Goal: Information Seeking & Learning: Learn about a topic

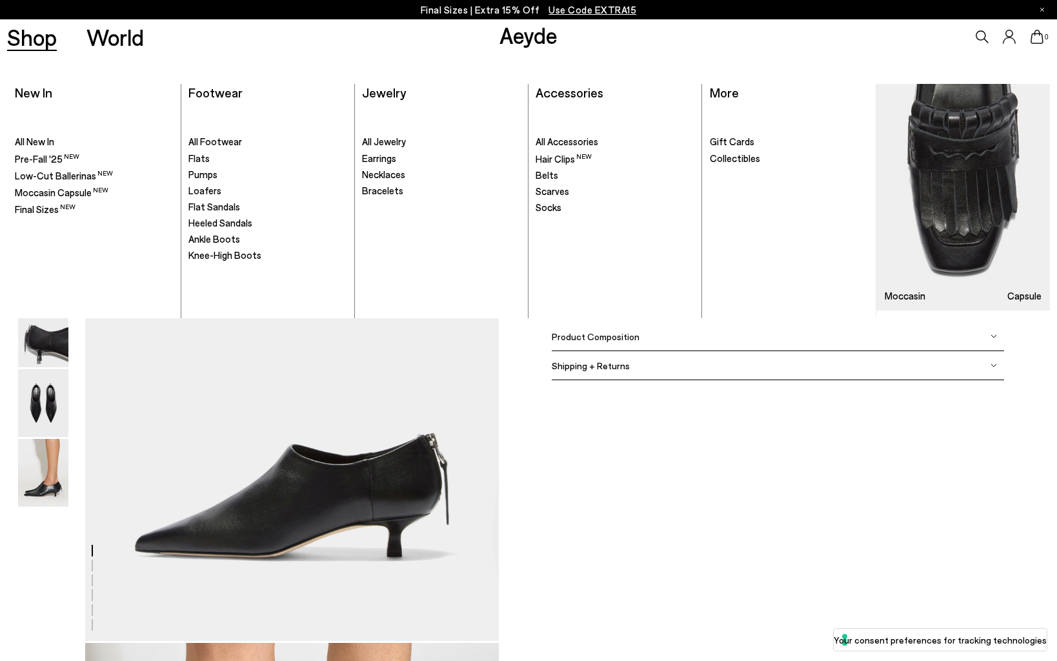
click at [198, 246] on ul ". All Footwear Flats" at bounding box center [267, 211] width 159 height 213
click at [214, 241] on span "Ankle Boots" at bounding box center [214, 239] width 52 height 12
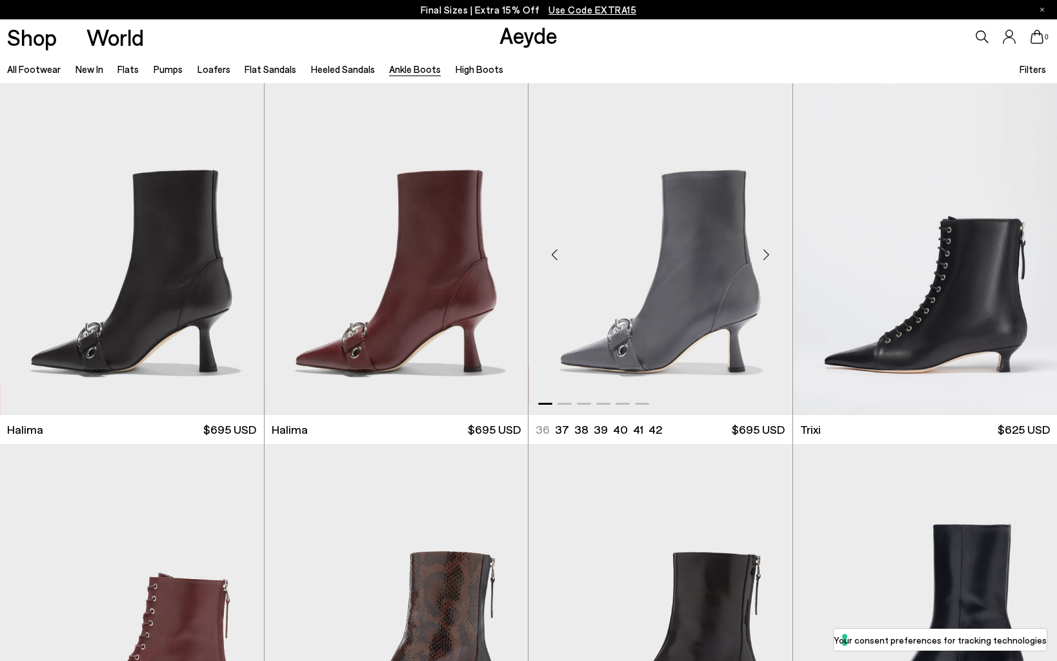
click at [771, 259] on div "Next slide" at bounding box center [766, 254] width 39 height 39
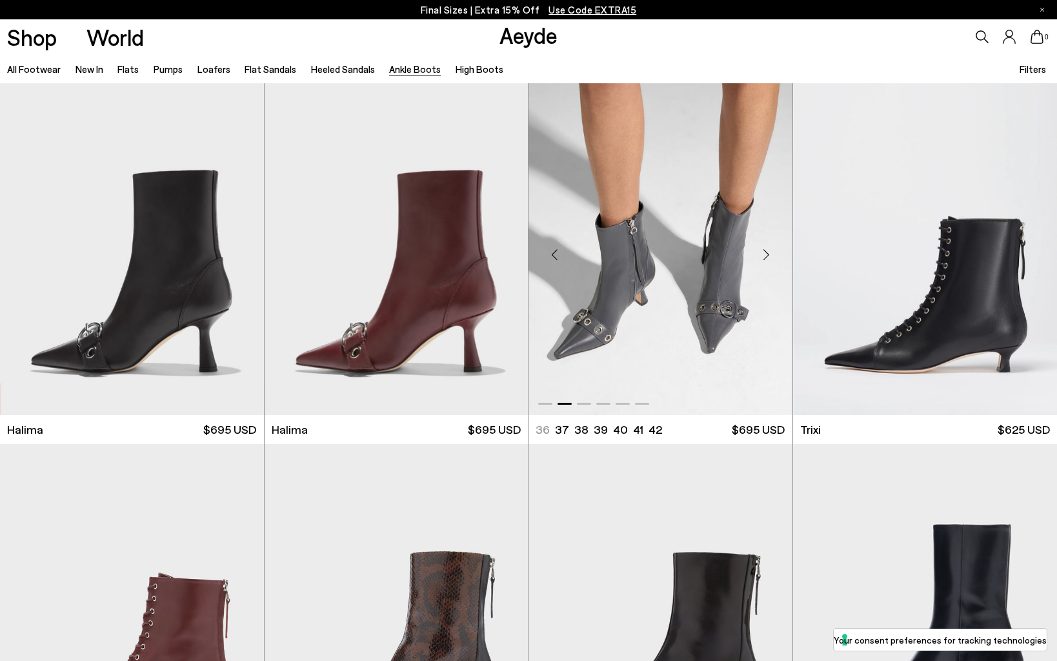
click at [771, 259] on div "Next slide" at bounding box center [766, 254] width 39 height 39
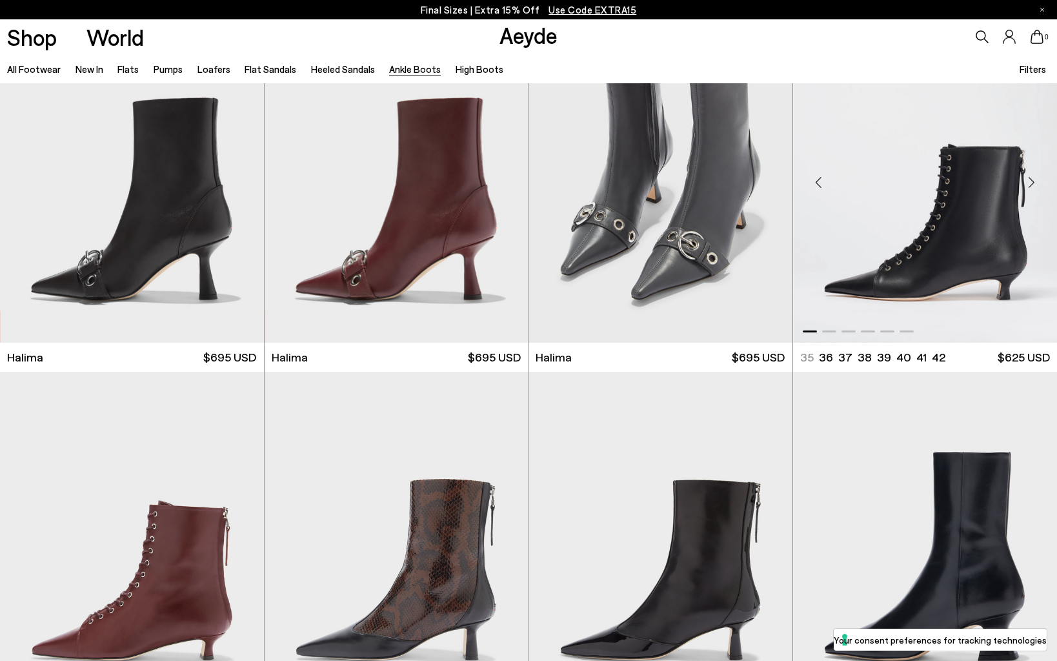
scroll to position [181, 0]
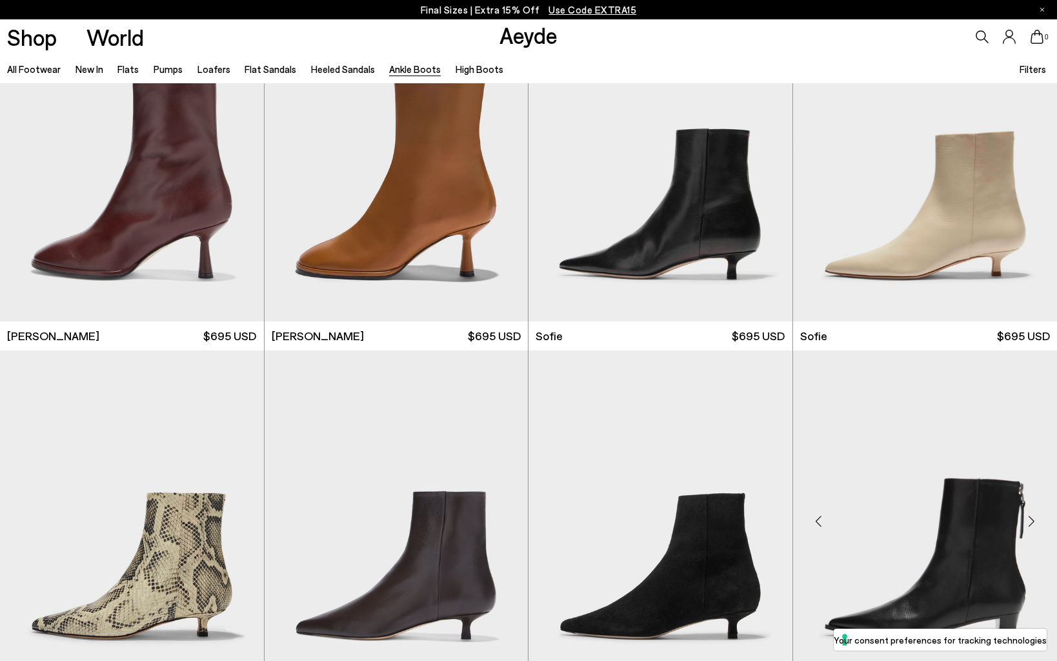
scroll to position [1172, 0]
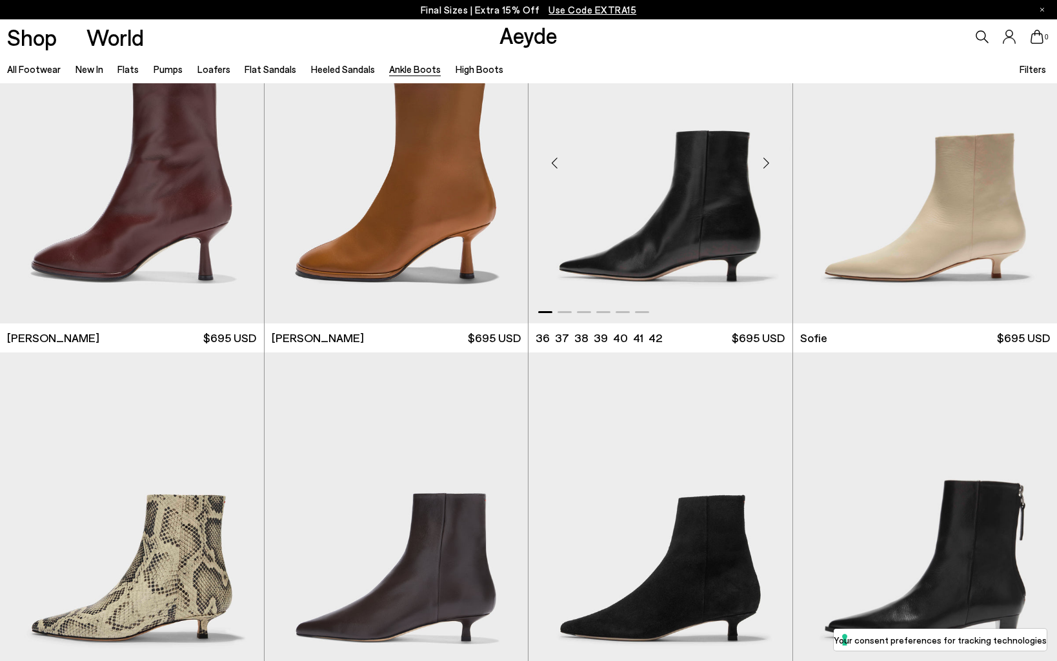
click at [768, 176] on div "Next slide" at bounding box center [766, 162] width 39 height 39
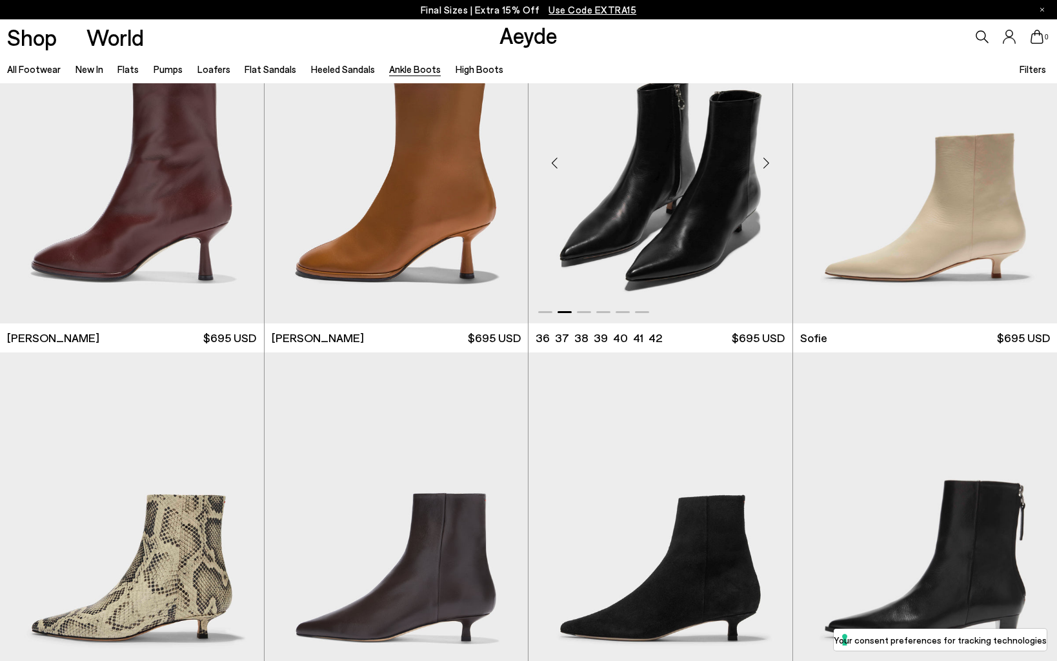
click at [768, 175] on div "Next slide" at bounding box center [766, 162] width 39 height 39
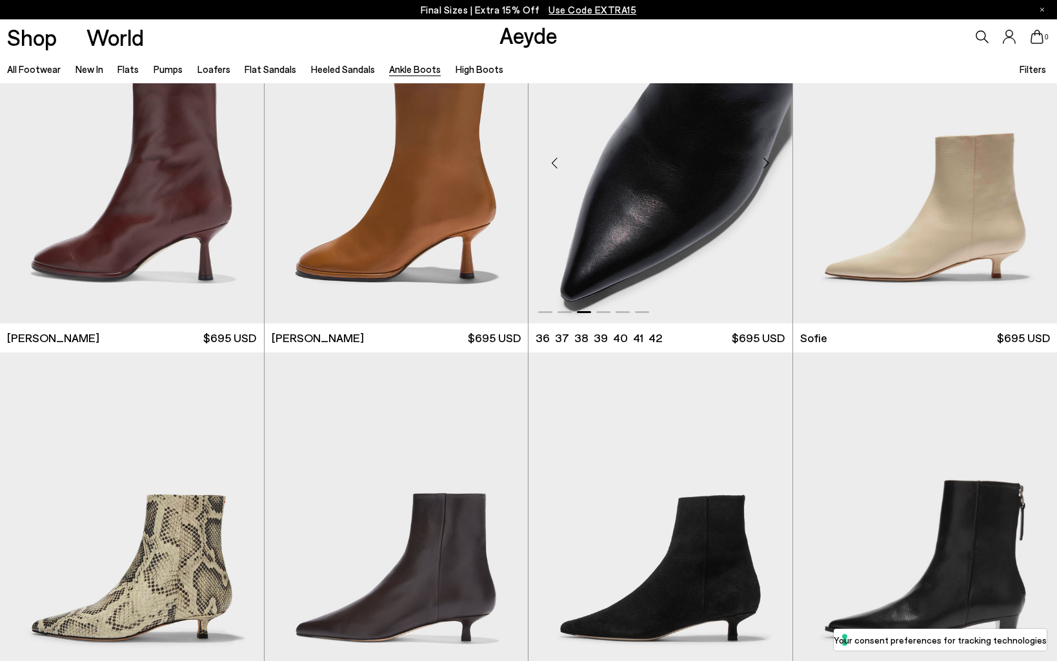
click at [768, 175] on div "Next slide" at bounding box center [766, 162] width 39 height 39
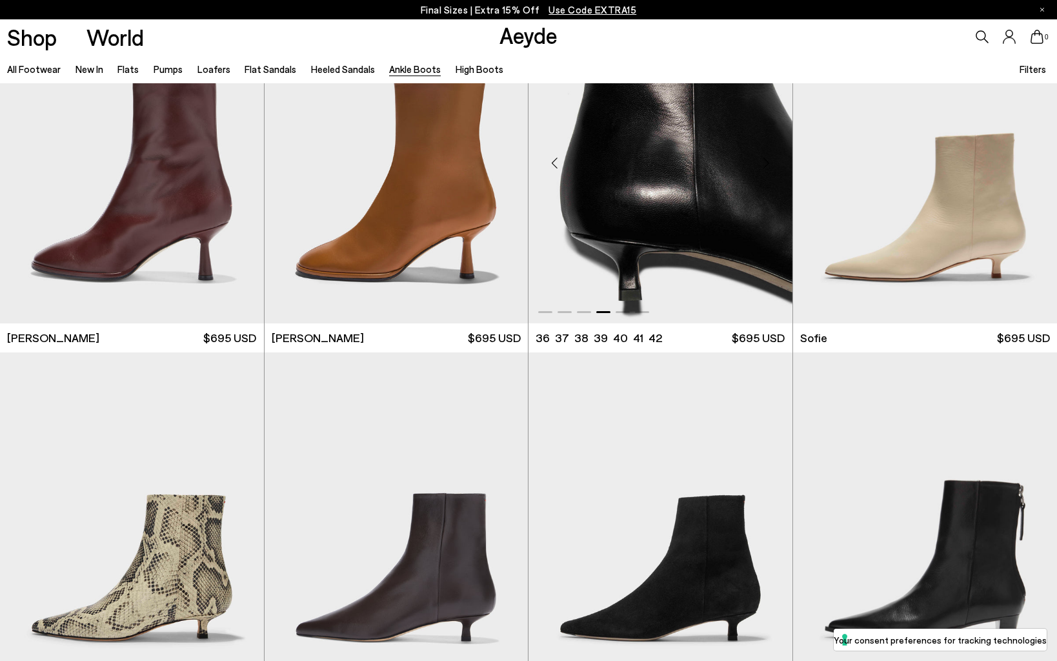
click at [768, 175] on div "Next slide" at bounding box center [766, 162] width 39 height 39
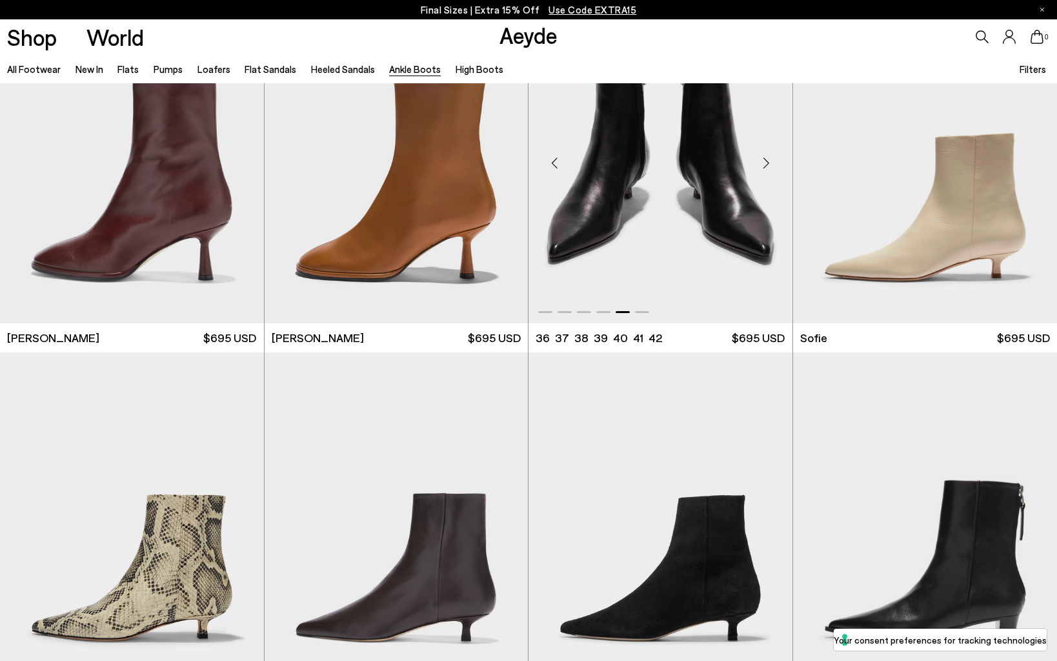
click at [768, 175] on div "Next slide" at bounding box center [766, 162] width 39 height 39
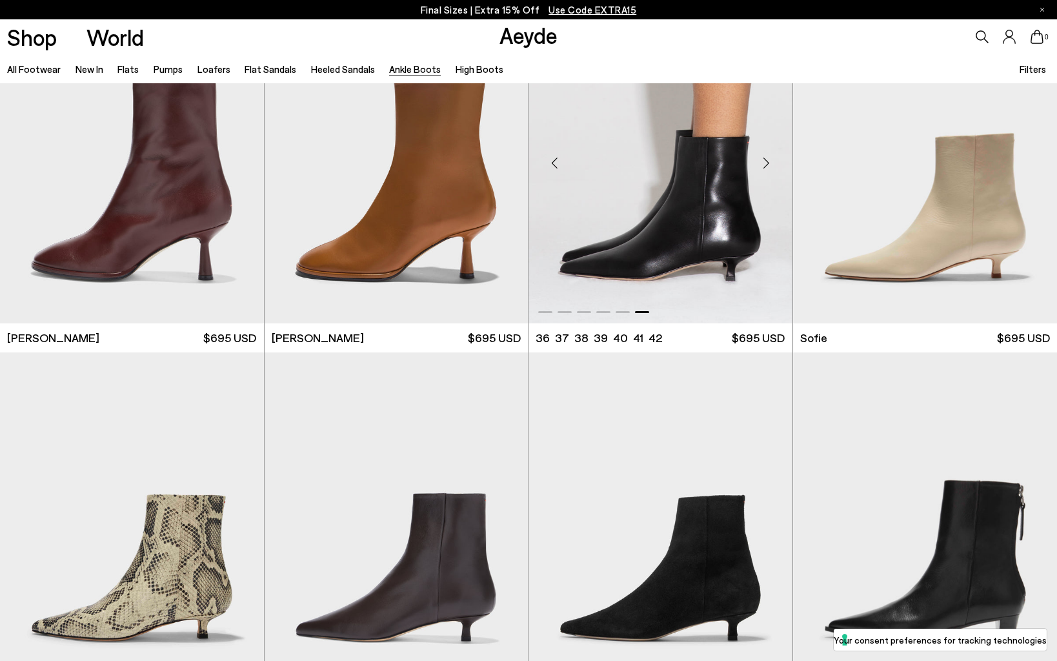
click at [768, 175] on div "Next slide" at bounding box center [766, 162] width 39 height 39
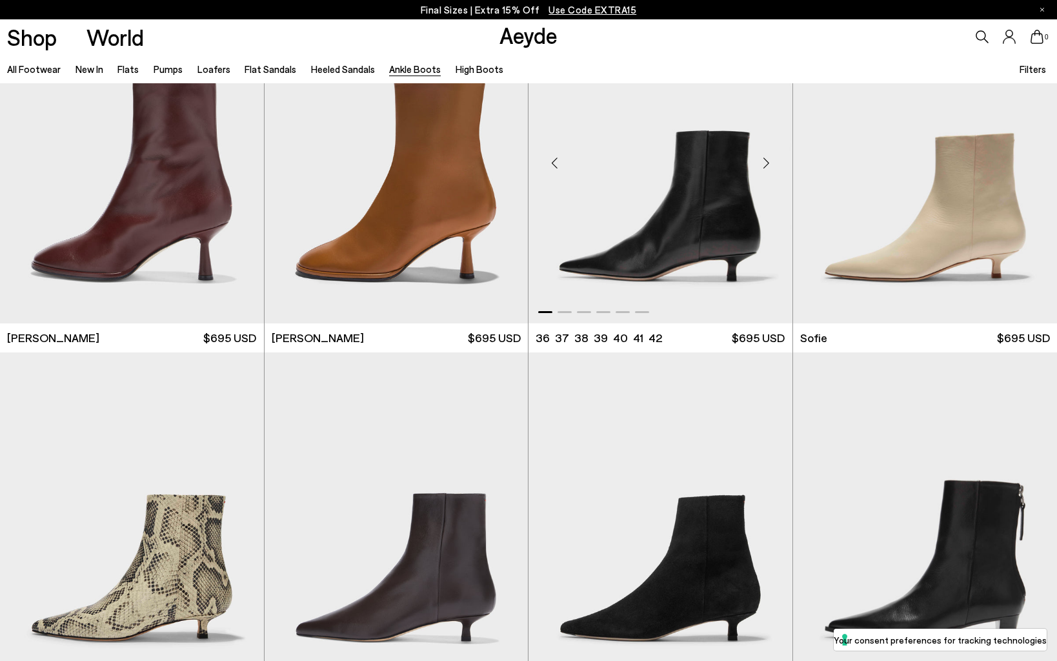
click at [768, 175] on div "Next slide" at bounding box center [766, 162] width 39 height 39
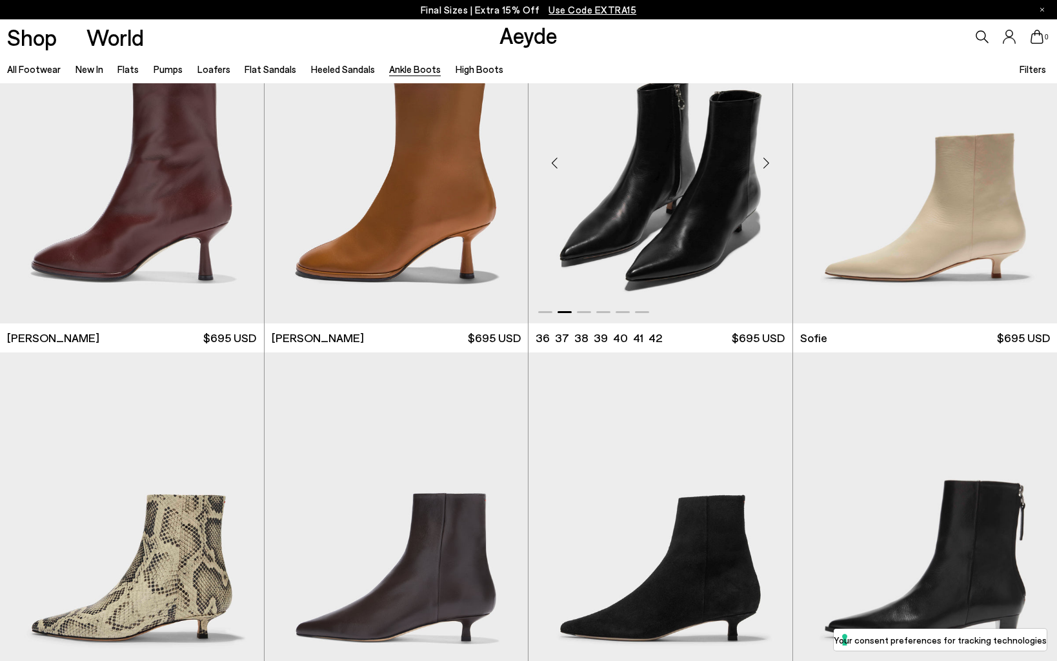
click at [768, 175] on div "Next slide" at bounding box center [766, 162] width 39 height 39
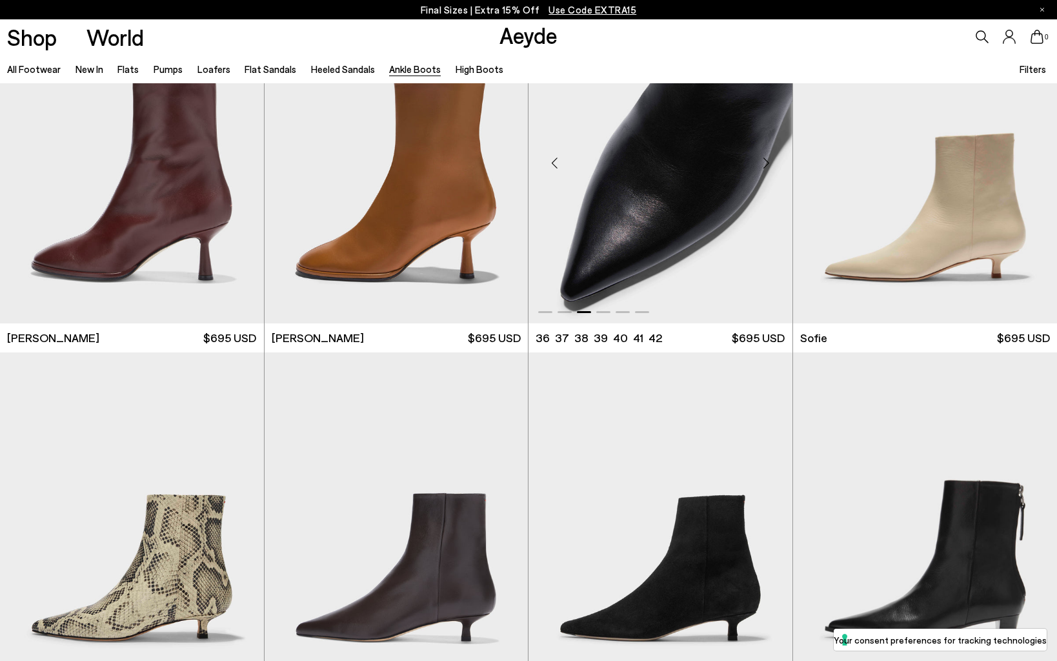
click at [768, 175] on div "Next slide" at bounding box center [766, 162] width 39 height 39
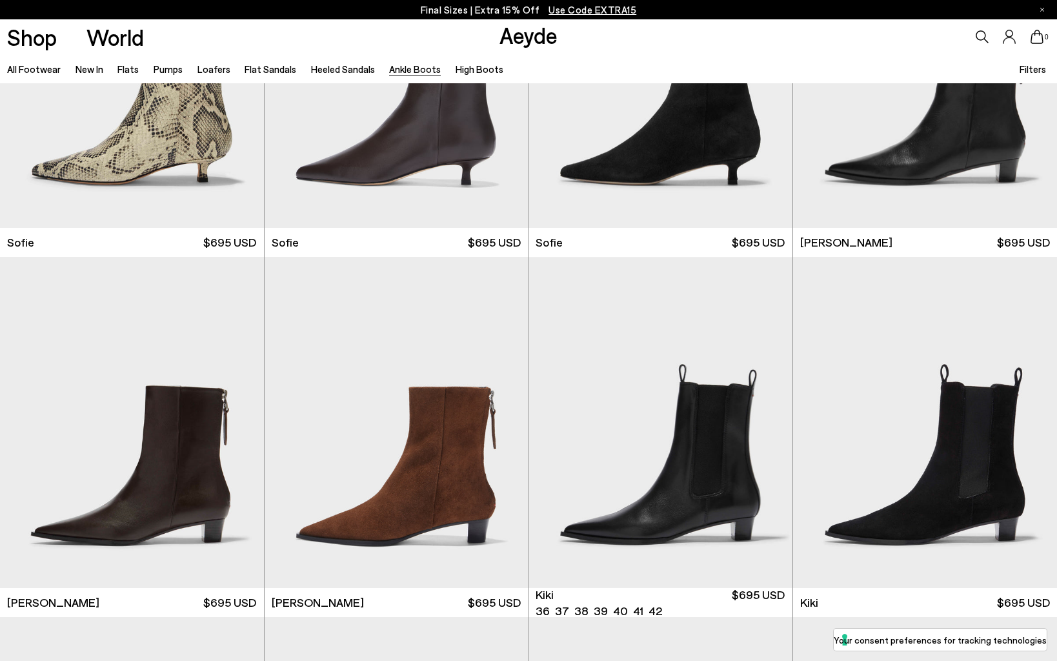
scroll to position [1709, 0]
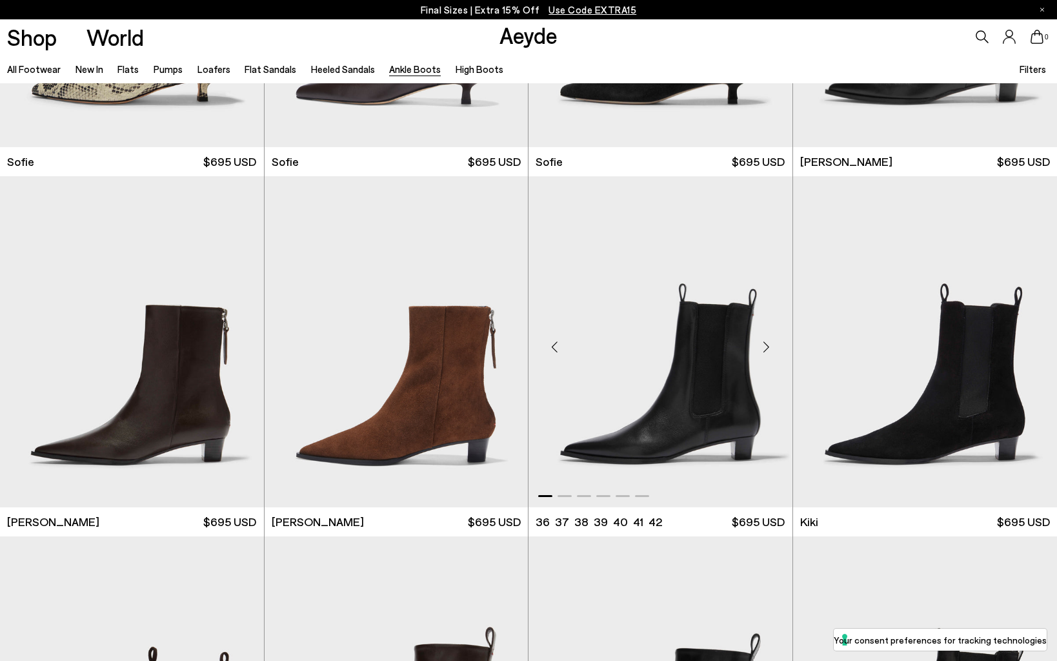
click at [770, 357] on div "Next slide" at bounding box center [766, 346] width 39 height 39
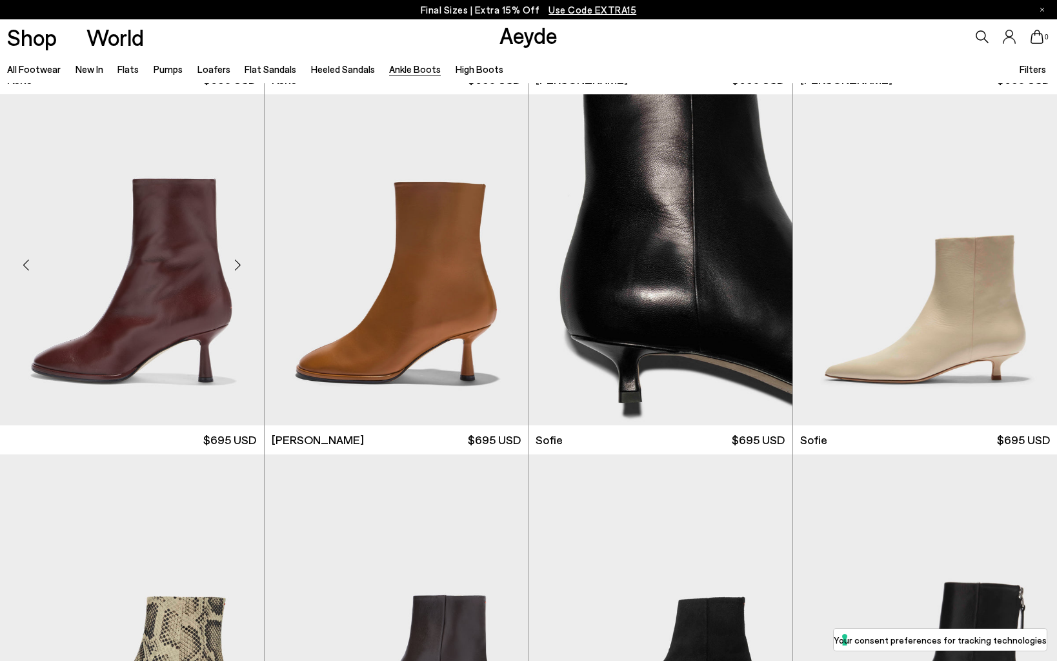
scroll to position [1092, 0]
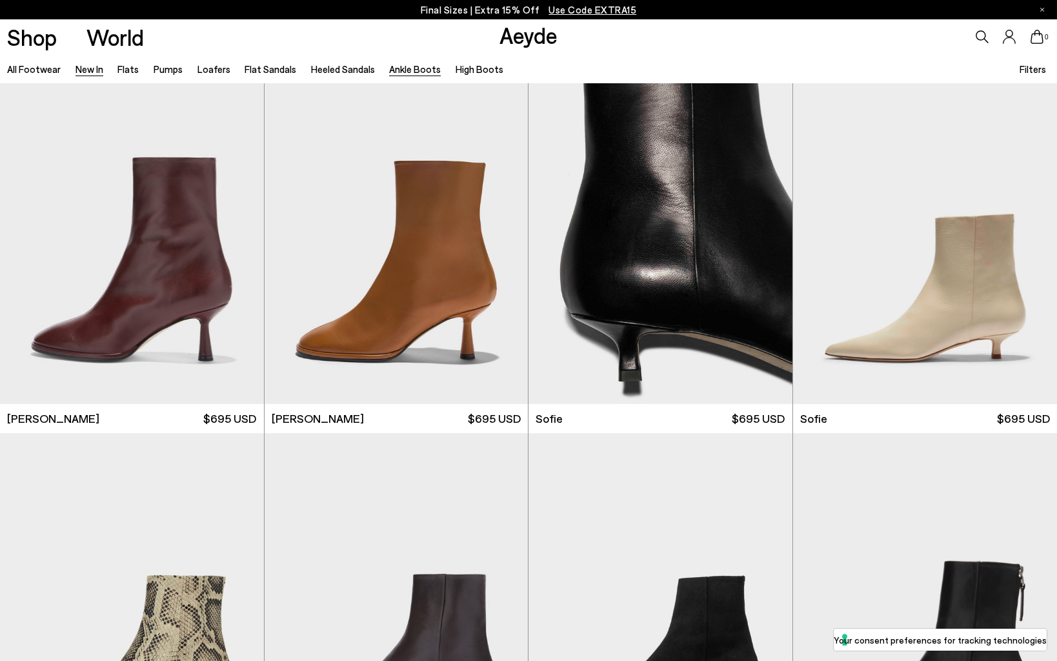
click at [86, 70] on link "New In" at bounding box center [89, 69] width 28 height 12
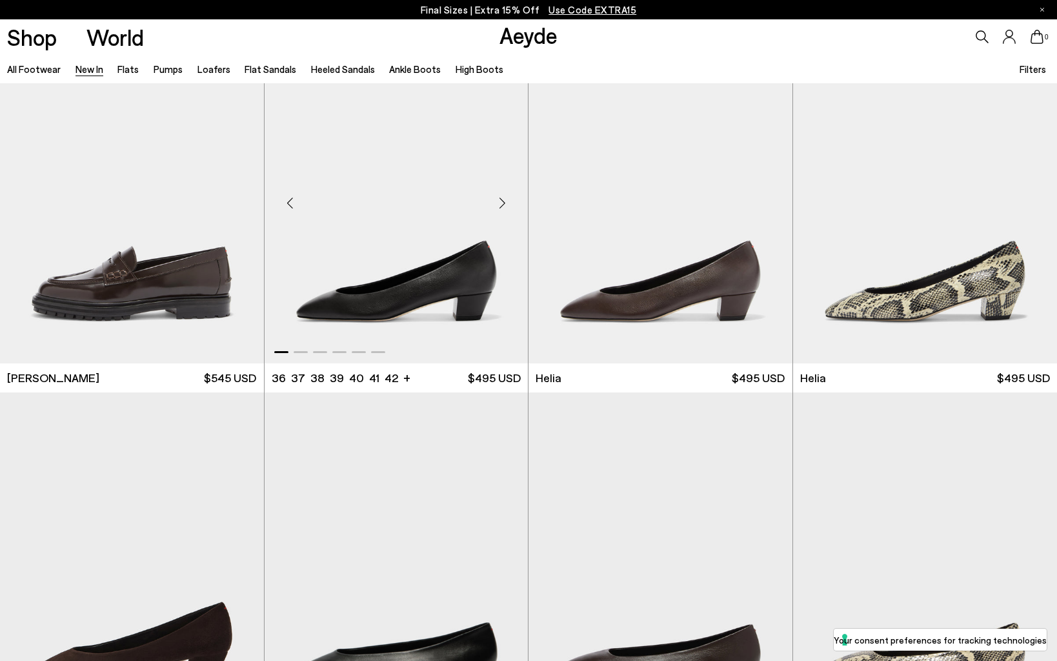
scroll to position [1057, 0]
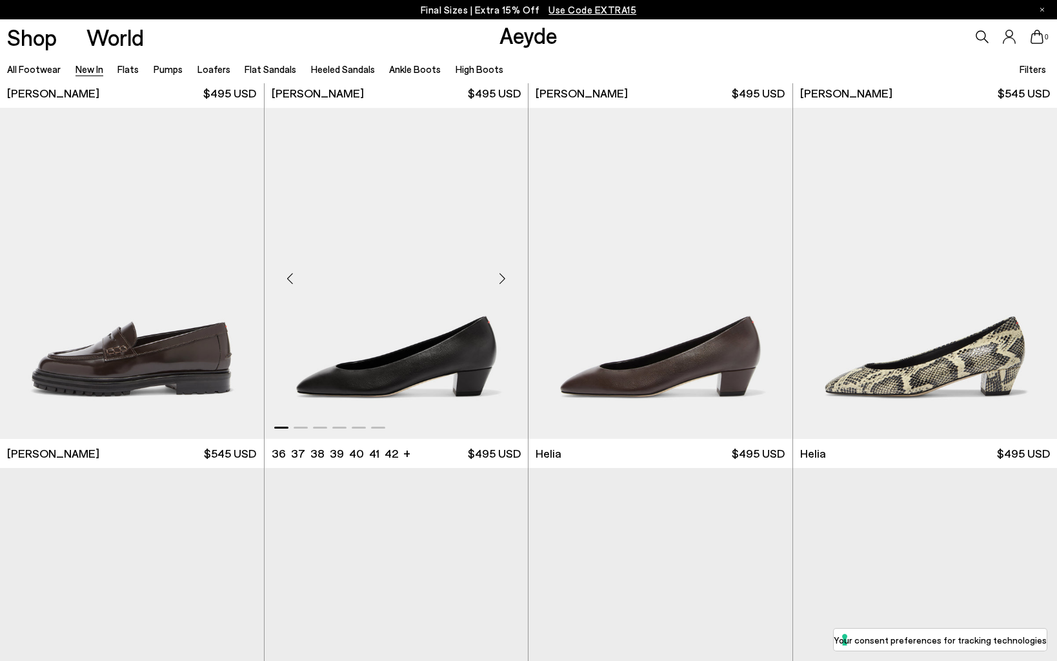
click at [503, 279] on div "Next slide" at bounding box center [502, 278] width 39 height 39
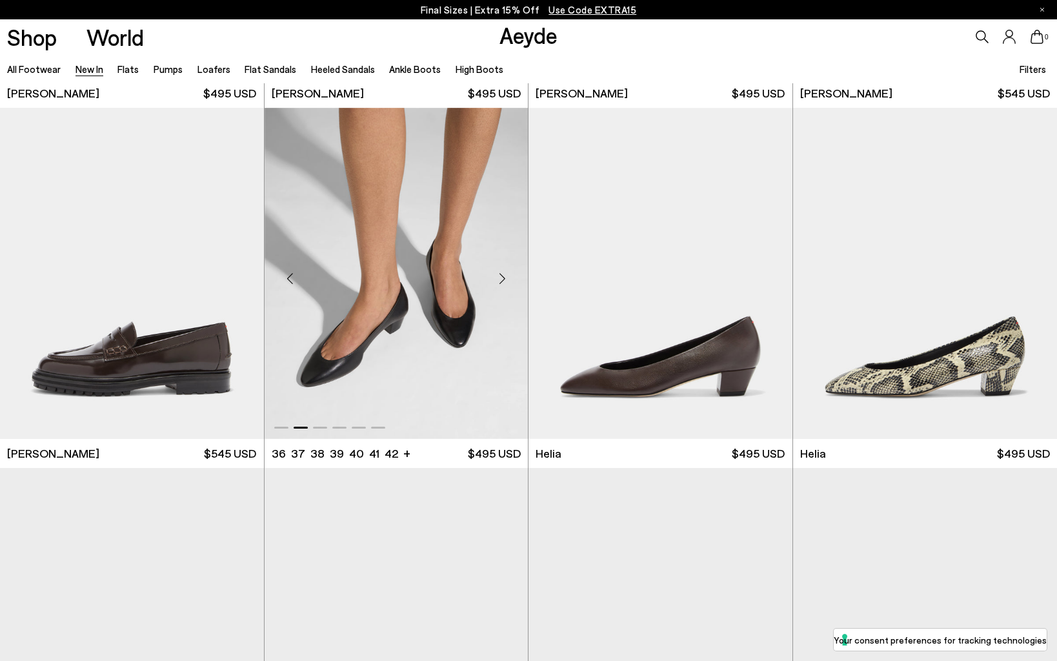
click at [503, 278] on div "Next slide" at bounding box center [502, 278] width 39 height 39
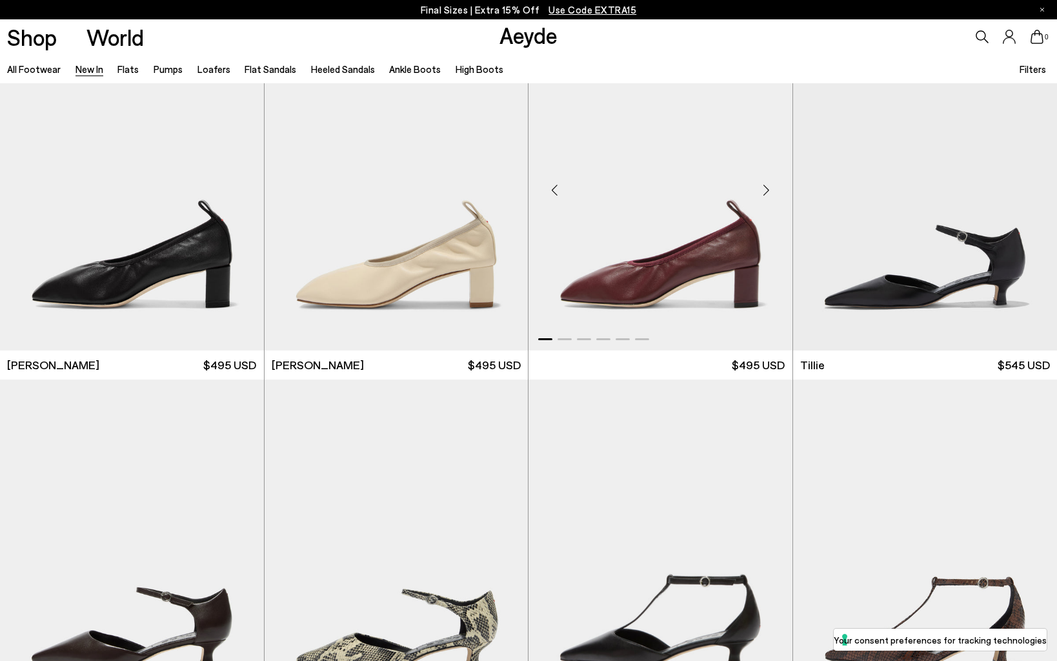
scroll to position [2950, 0]
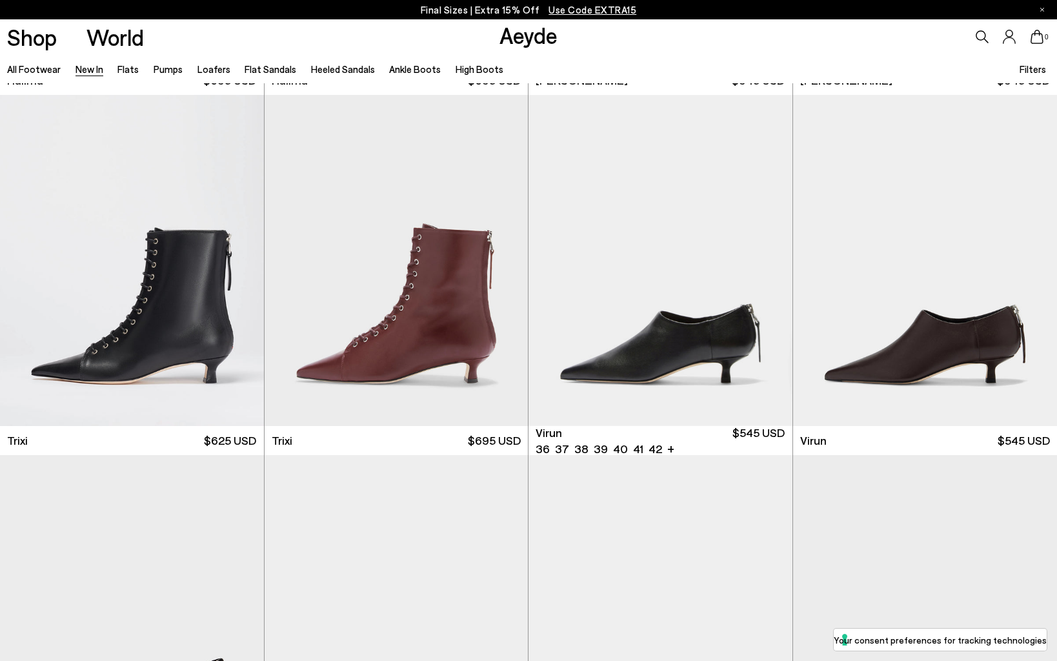
scroll to position [5020, 0]
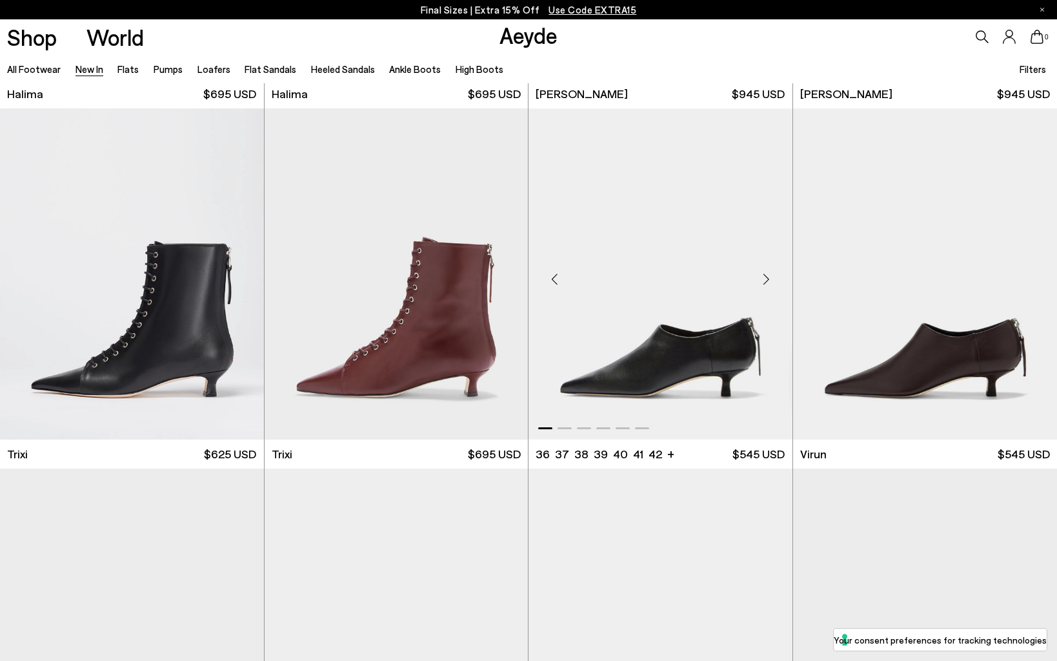
click at [766, 280] on div "Next slide" at bounding box center [766, 279] width 39 height 39
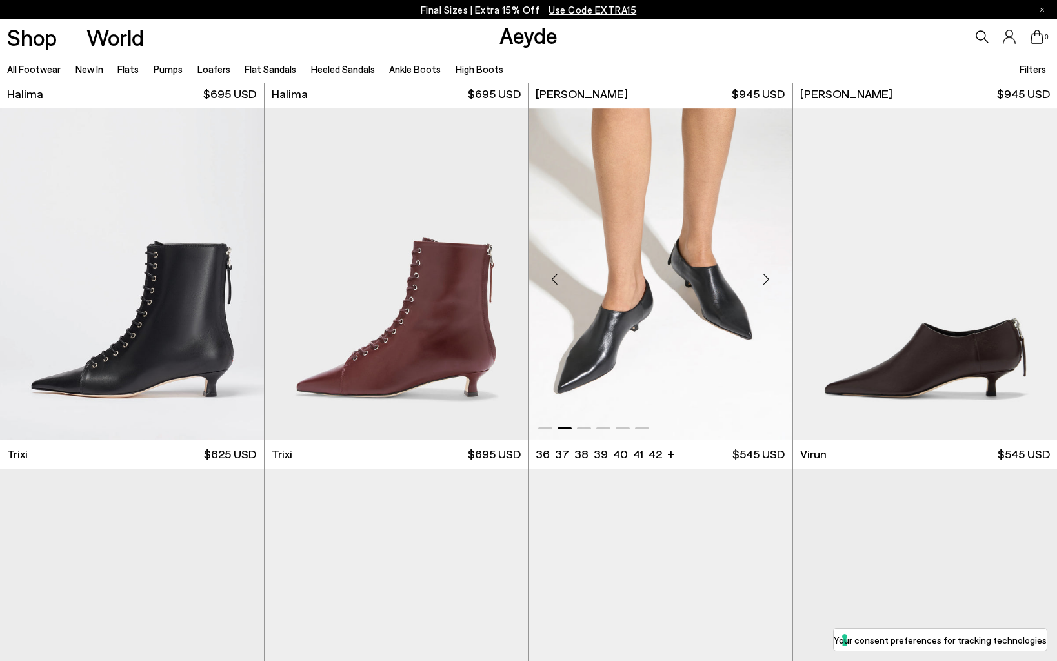
click at [766, 280] on div "Next slide" at bounding box center [766, 279] width 39 height 39
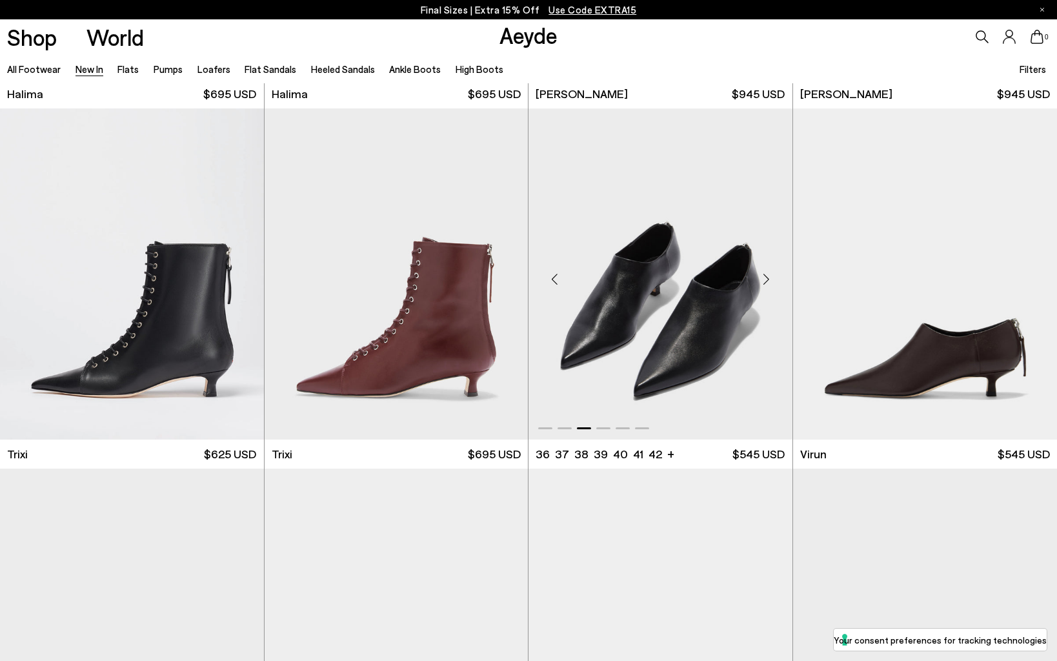
click at [766, 280] on div "Next slide" at bounding box center [766, 279] width 39 height 39
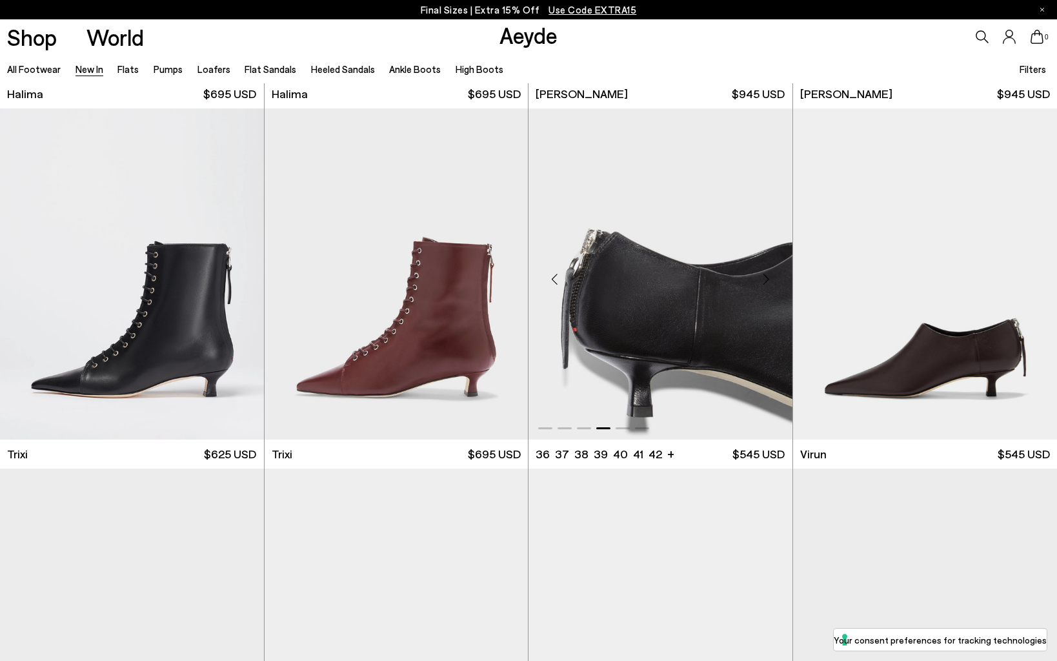
click at [766, 280] on div "Next slide" at bounding box center [766, 279] width 39 height 39
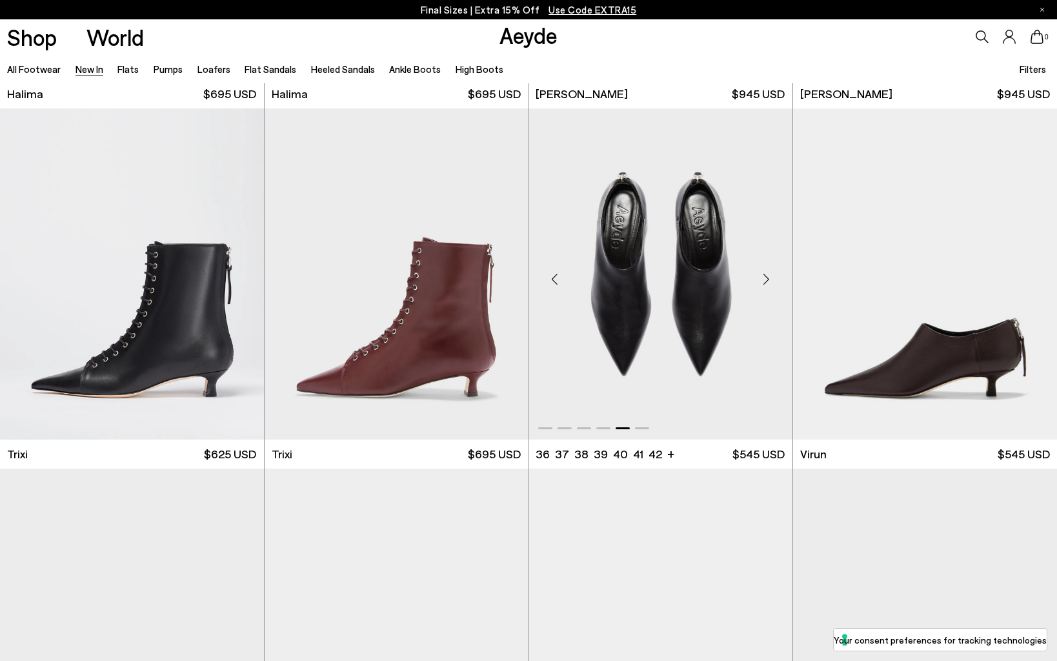
click at [766, 280] on div "Next slide" at bounding box center [766, 279] width 39 height 39
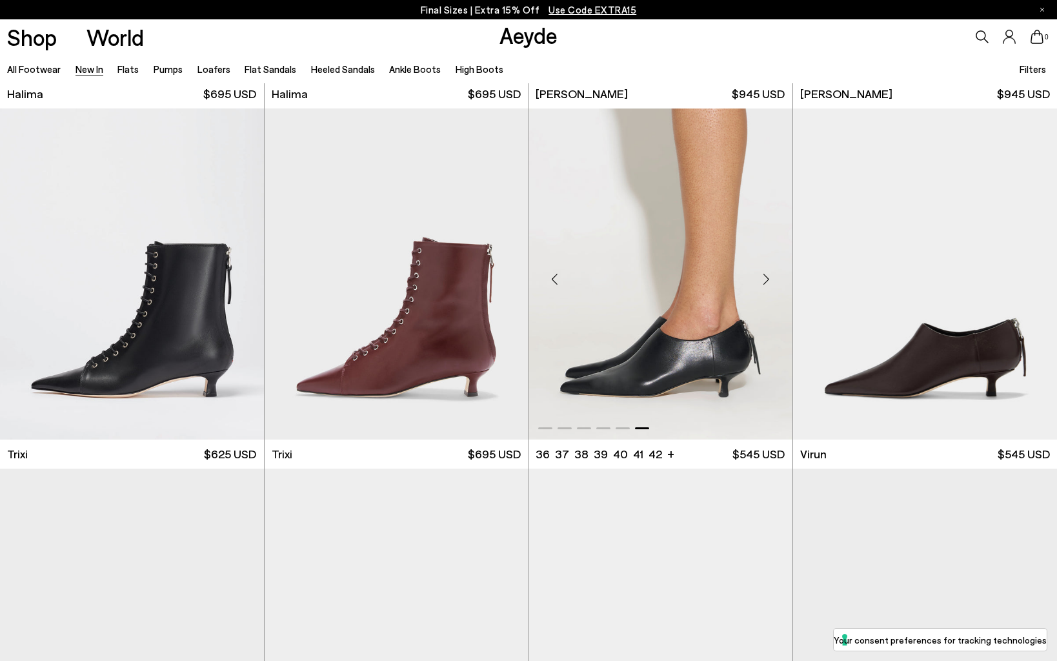
click at [766, 280] on div "Next slide" at bounding box center [766, 279] width 39 height 39
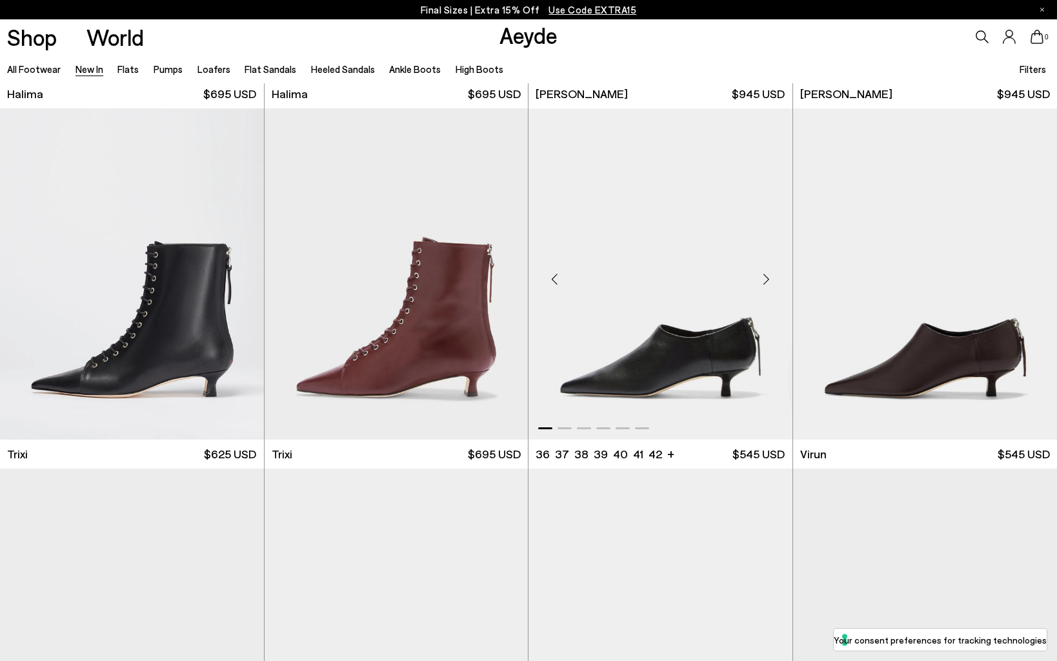
click at [766, 280] on div "Next slide" at bounding box center [766, 279] width 39 height 39
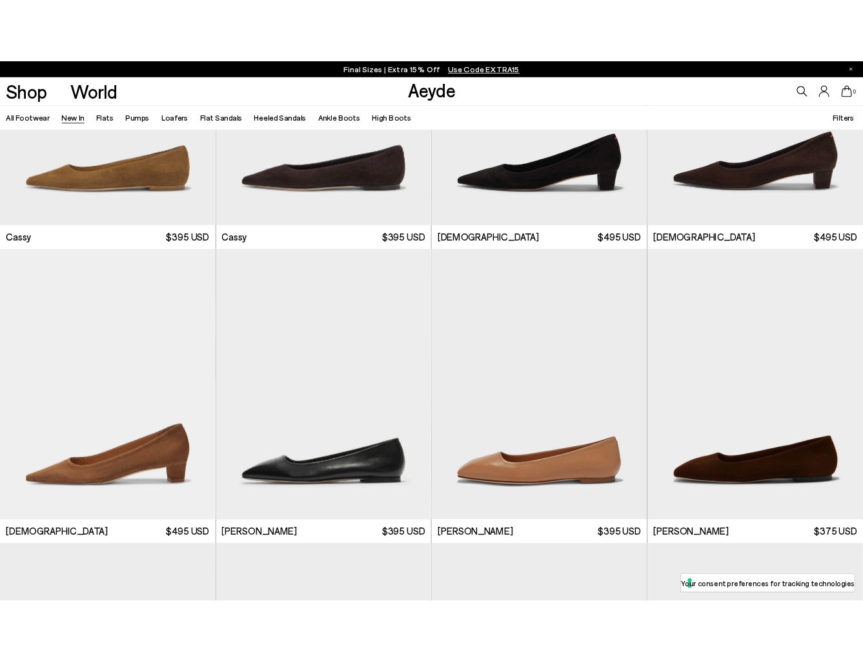
scroll to position [7785, 0]
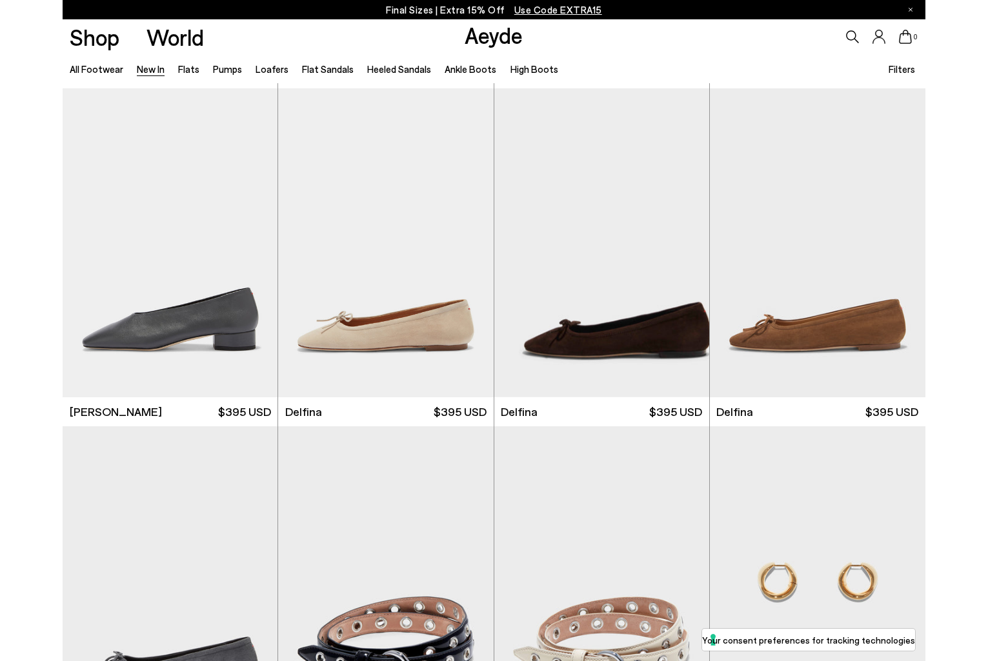
scroll to position [8761, 0]
